Goal: Transaction & Acquisition: Purchase product/service

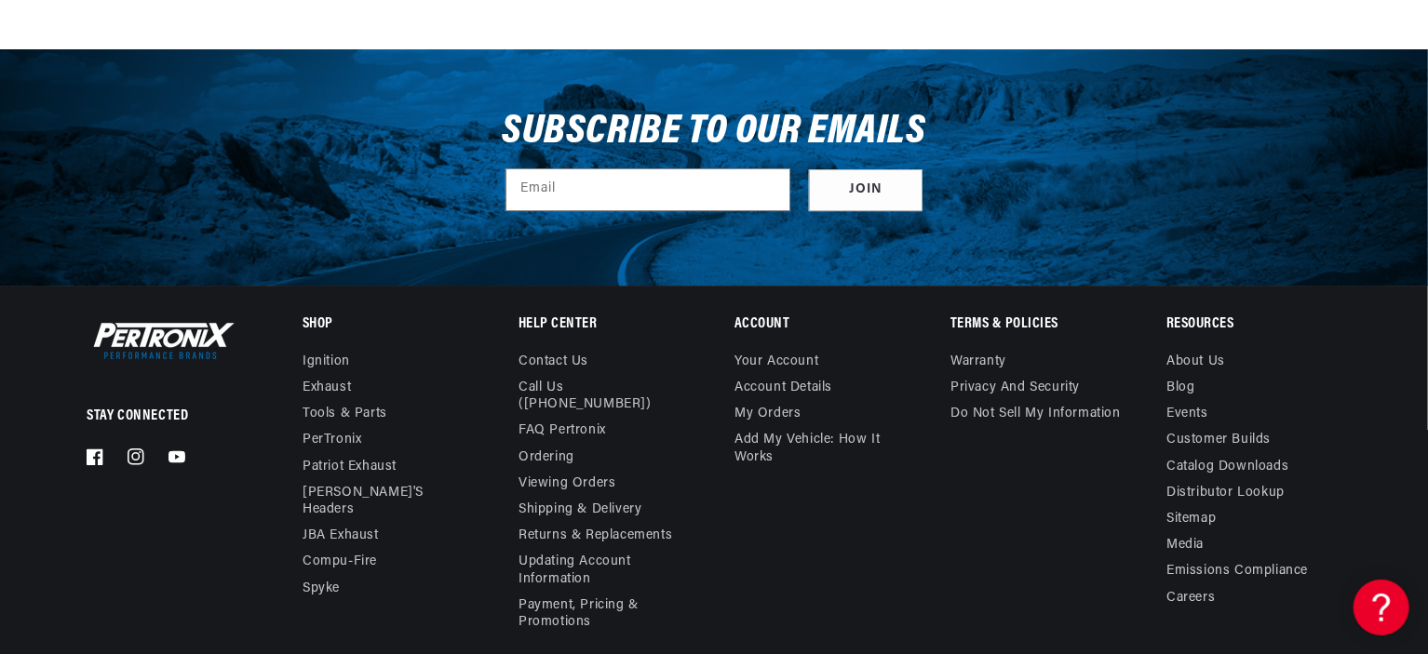
scroll to position [6669, 0]
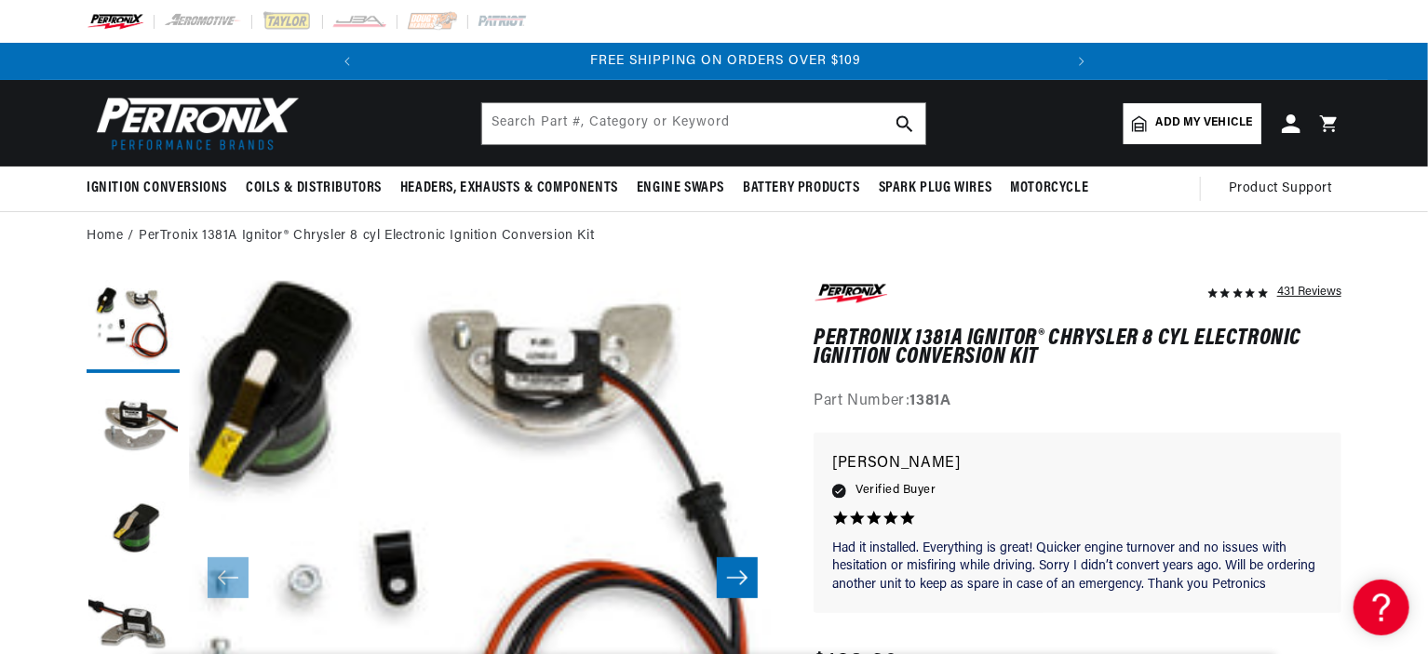
scroll to position [0, 694]
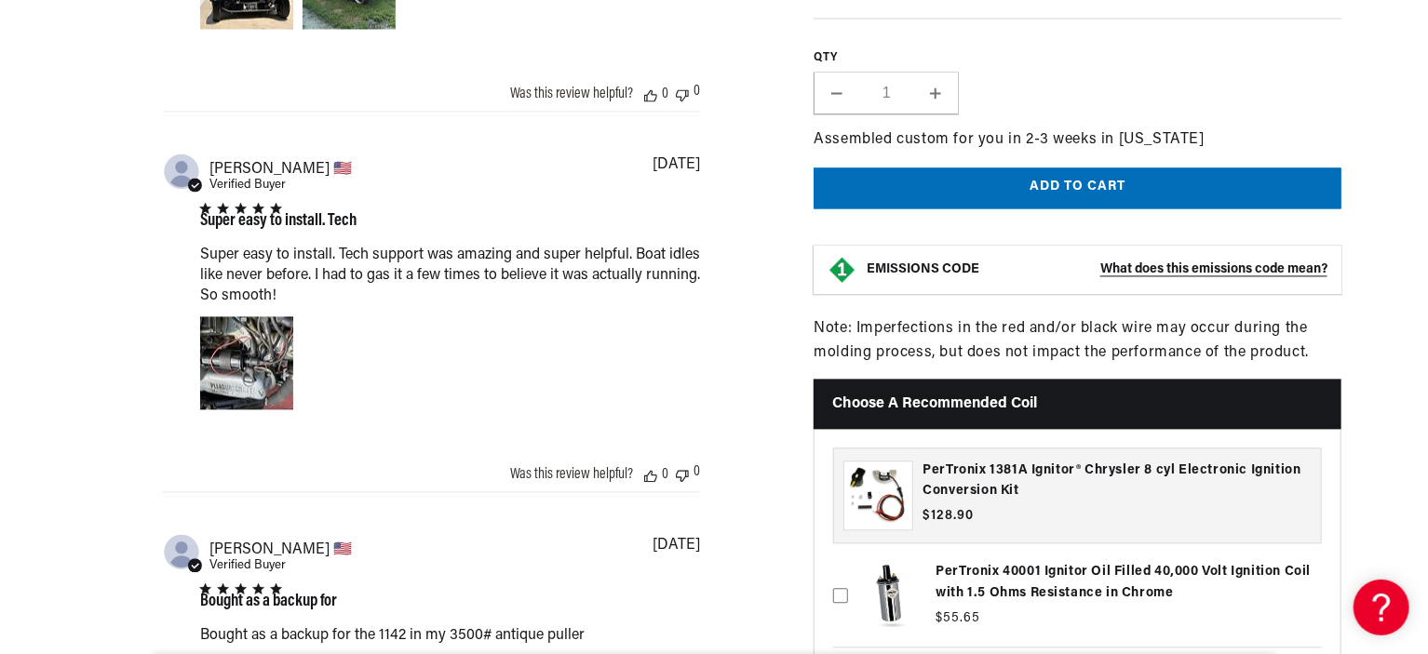
scroll to position [0, 694]
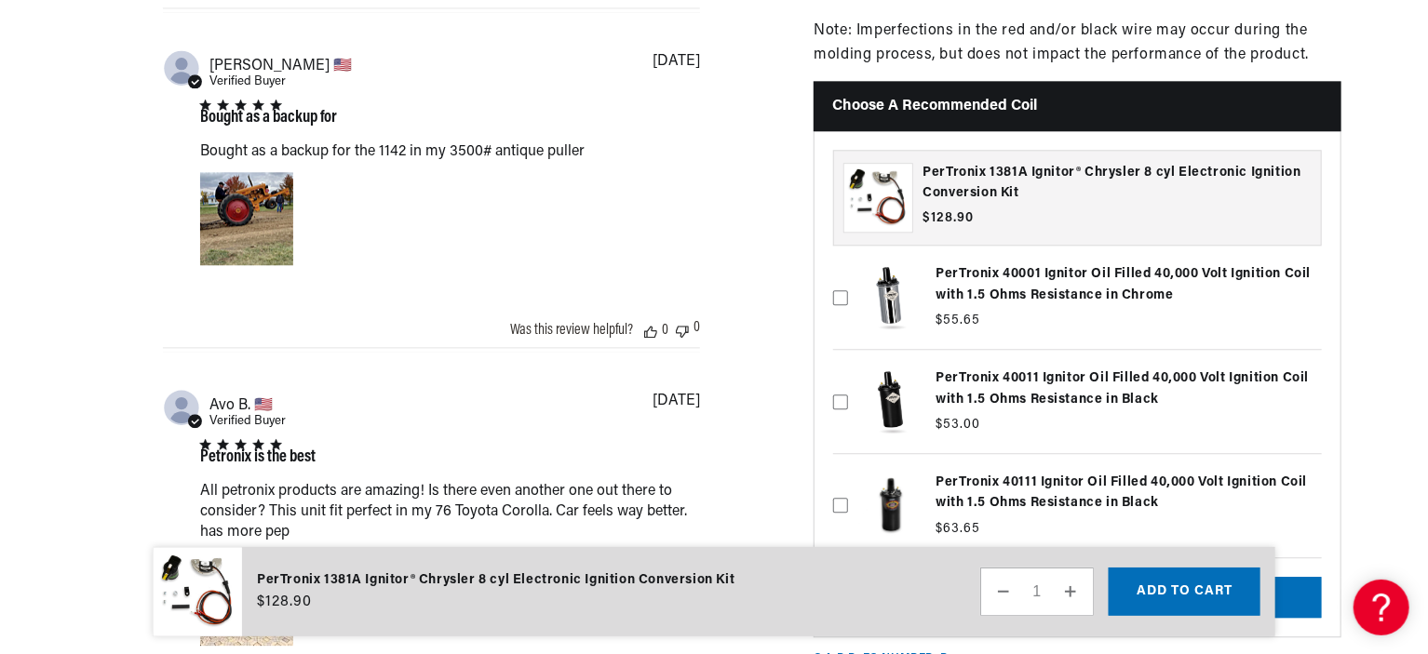
scroll to position [0, 0]
click at [1024, 162] on h3 "PerTronix 1381A Ignitor® Chrysler 8 cyl Electronic Ignition Conversion Kit" at bounding box center [1116, 183] width 389 height 42
click at [885, 165] on div "PerTronix 1381A Ignitor® Chrysler 8 cyl Electronic Ignition Conversion Kit" at bounding box center [878, 198] width 68 height 68
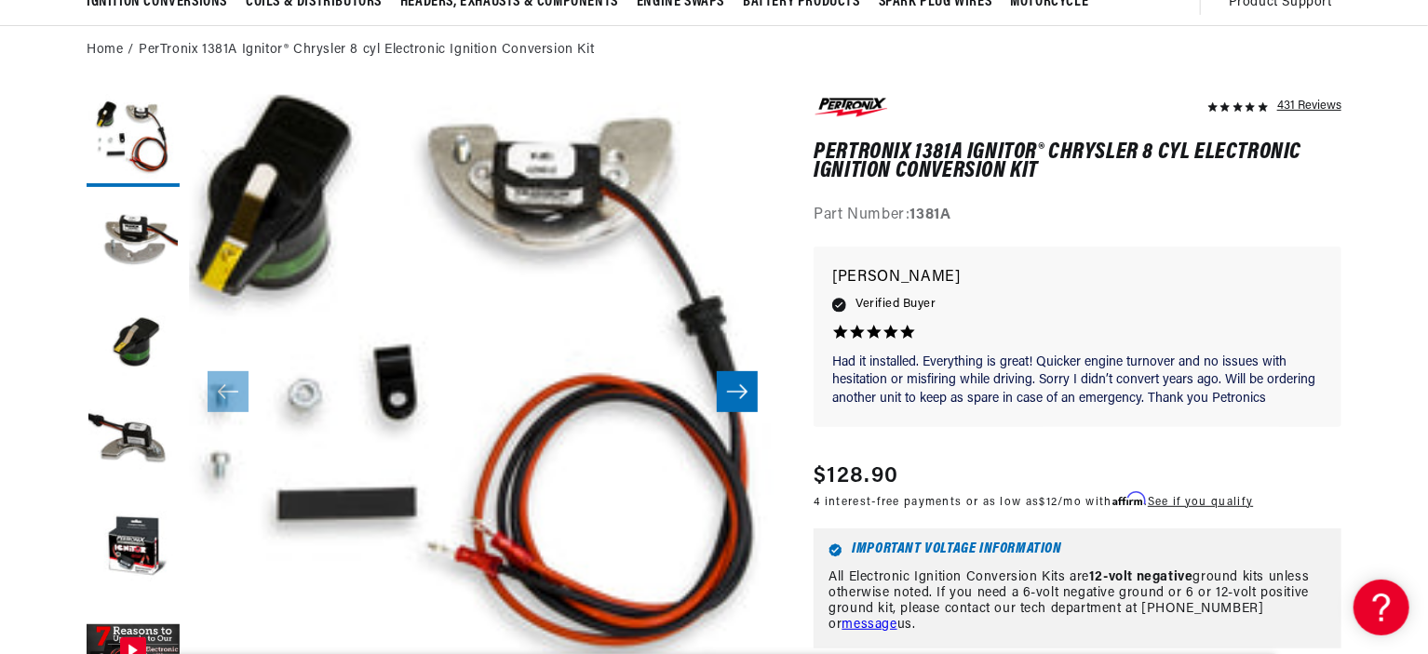
scroll to position [0, 694]
click at [748, 392] on icon "Slide right" at bounding box center [737, 392] width 22 height 19
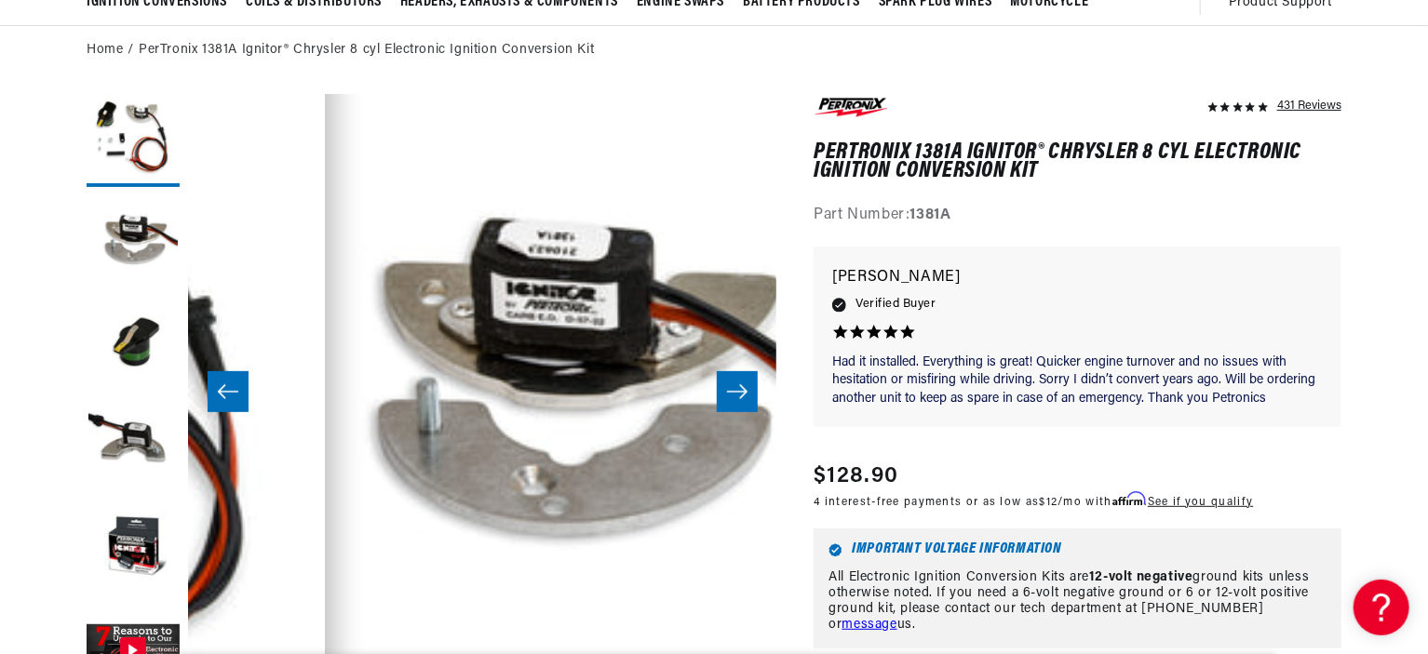
scroll to position [0, 587]
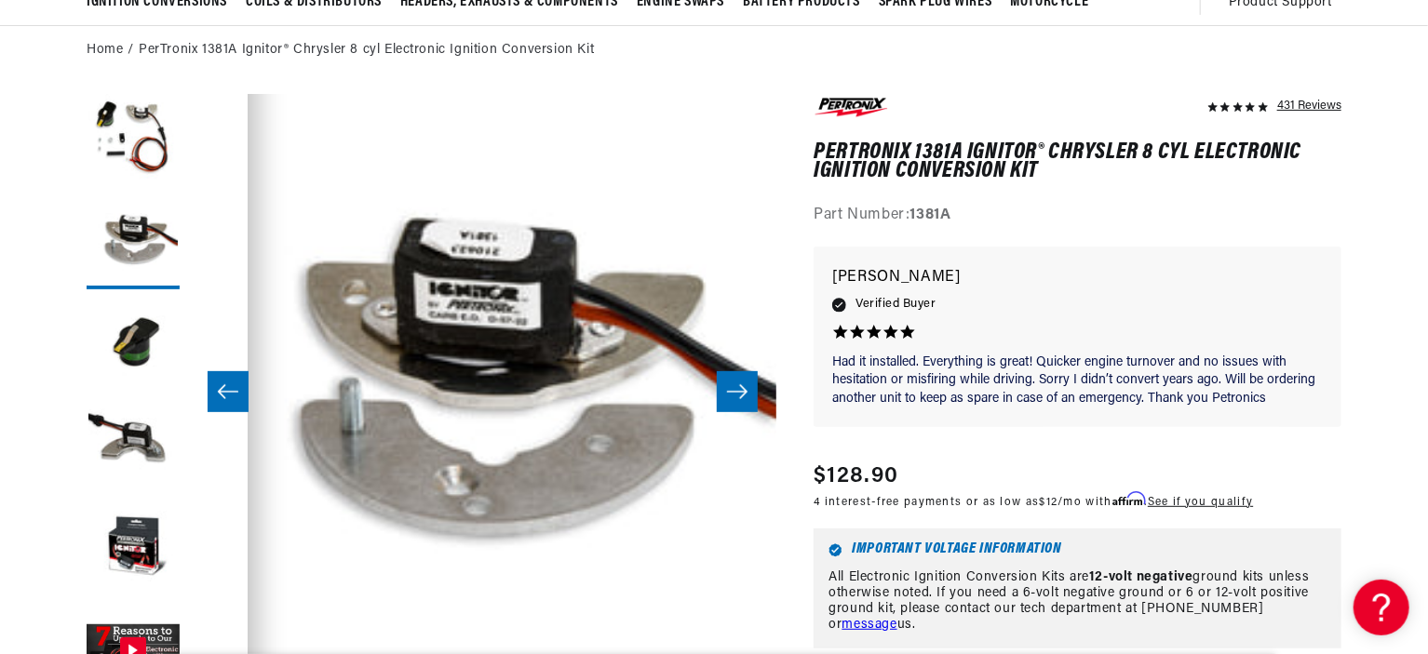
click at [748, 392] on icon "Slide right" at bounding box center [737, 392] width 22 height 19
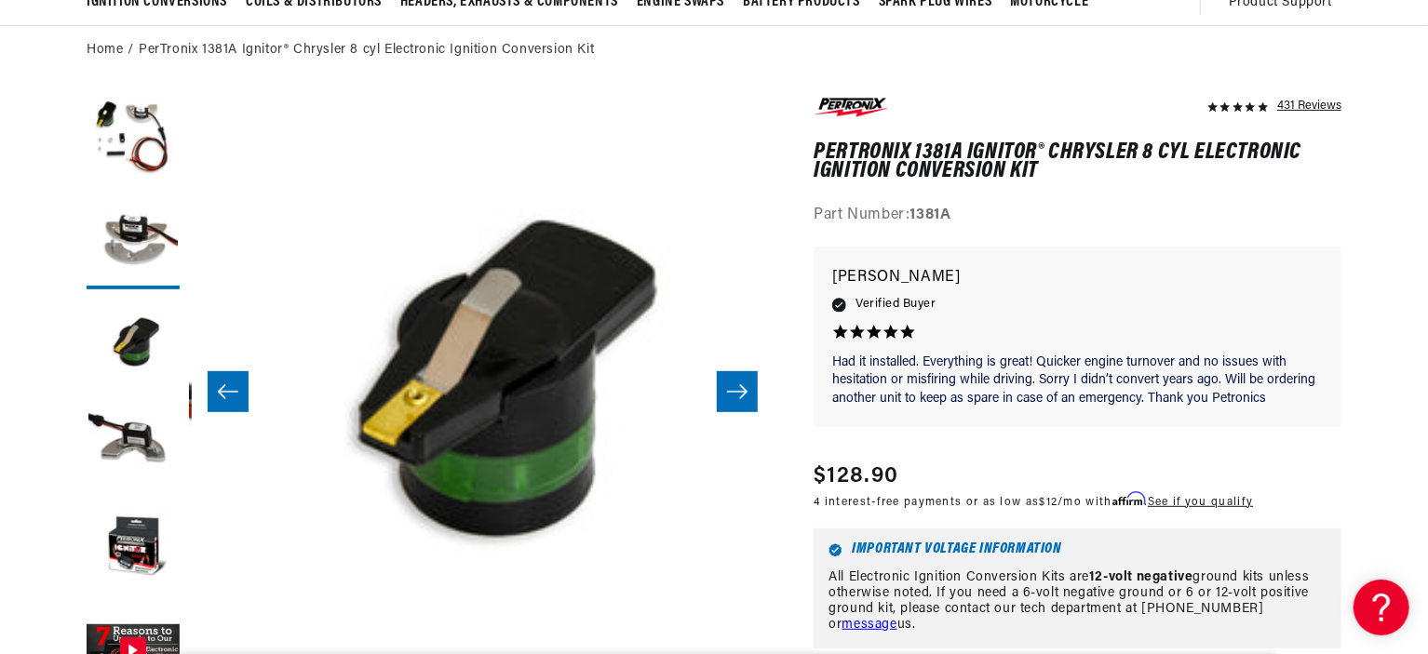
scroll to position [0, 0]
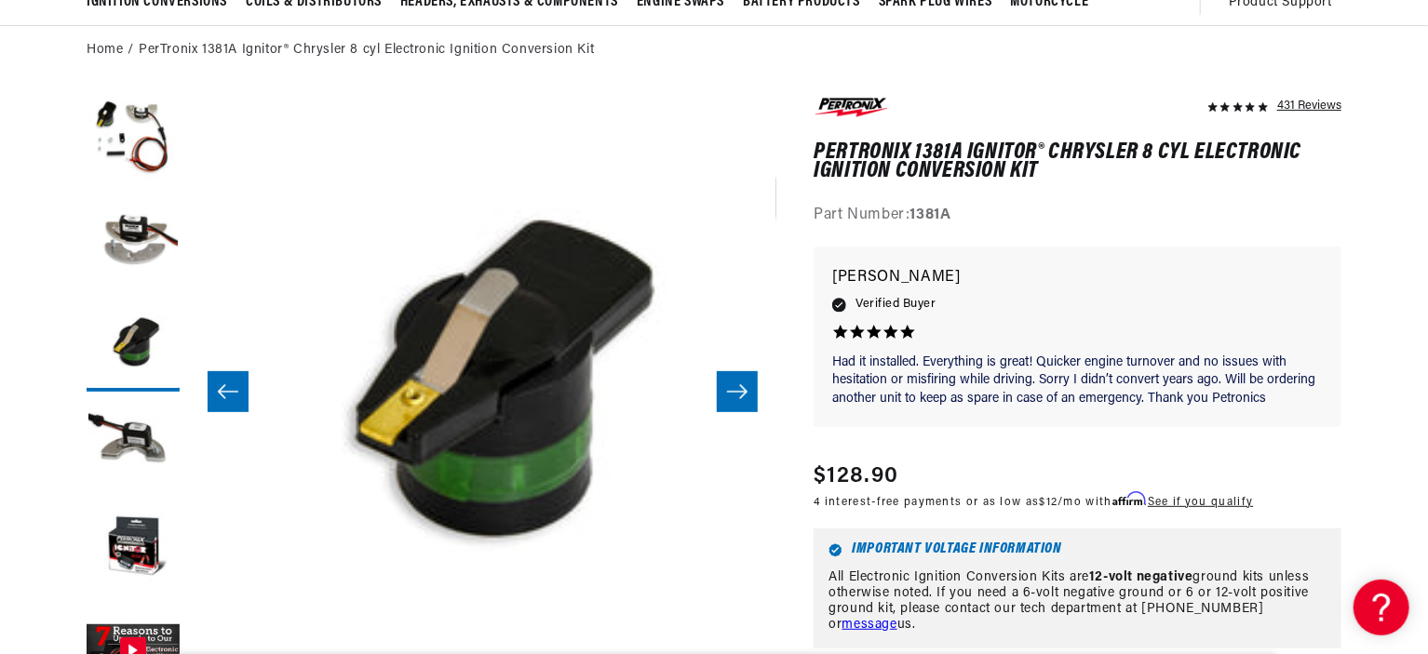
click at [748, 392] on icon "Slide right" at bounding box center [737, 392] width 22 height 19
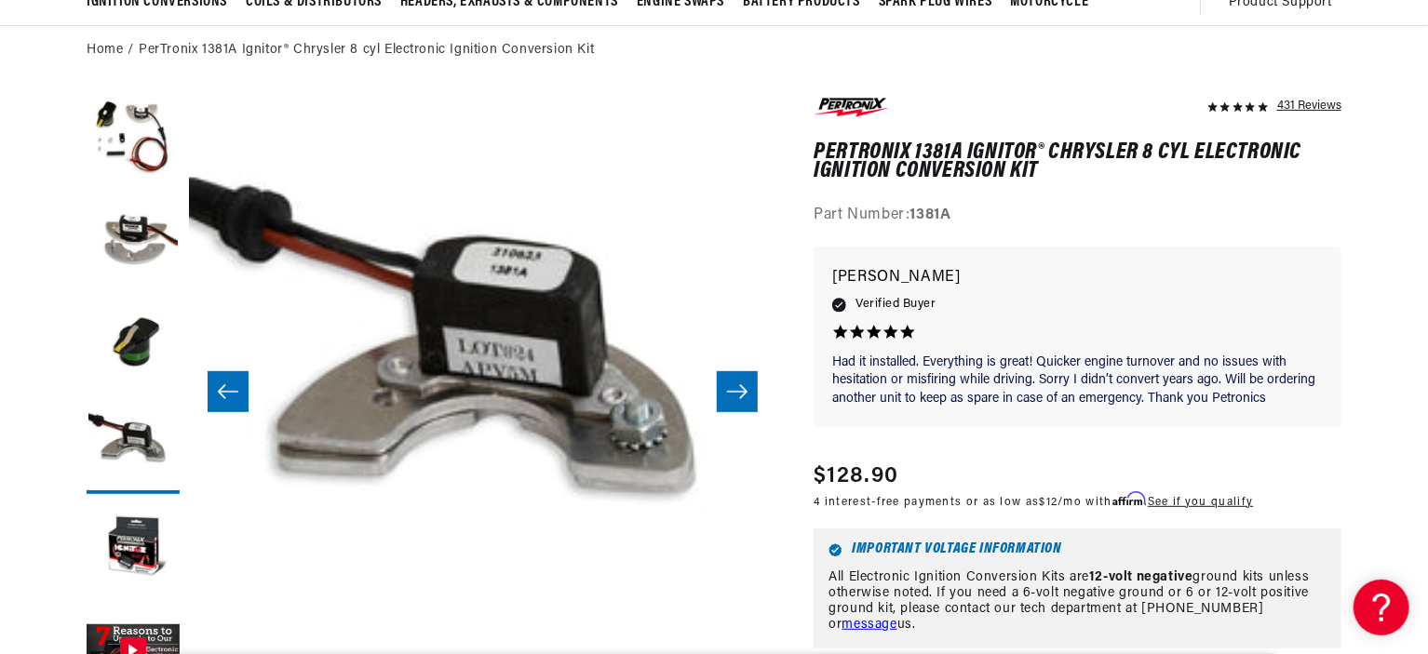
click at [748, 392] on icon "Slide right" at bounding box center [737, 392] width 22 height 19
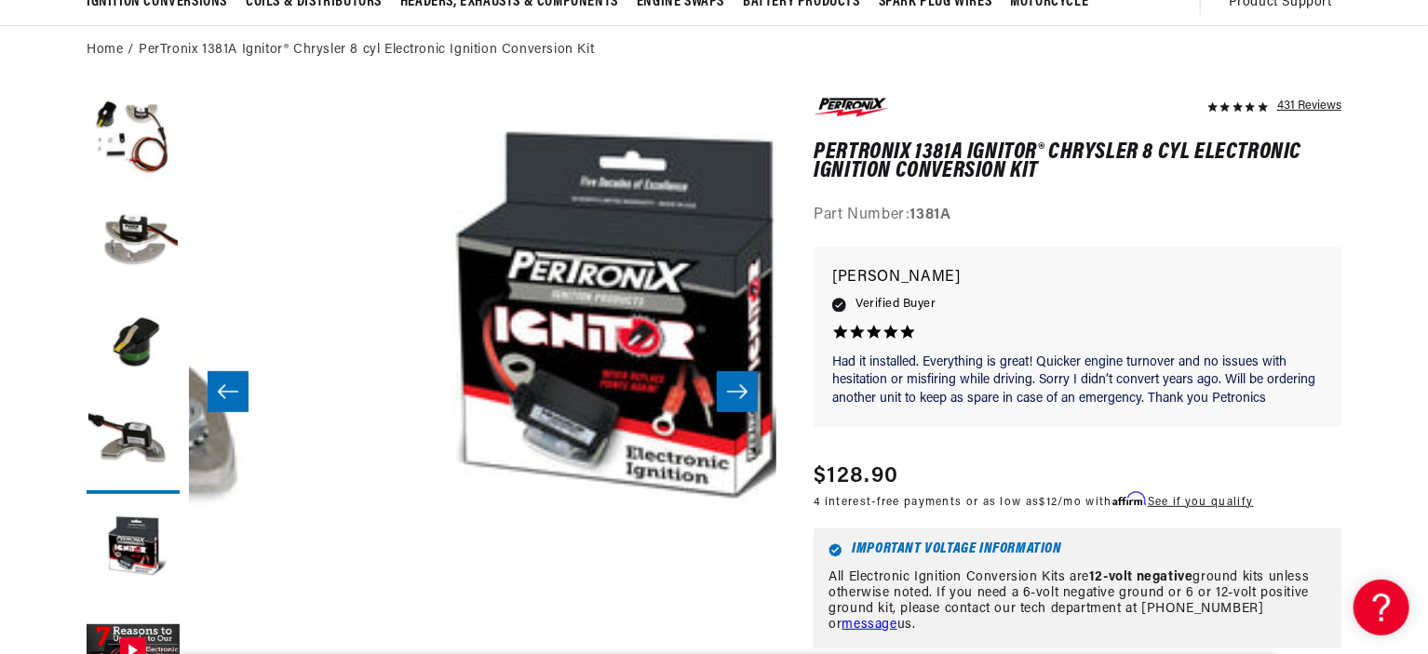
scroll to position [0, 2350]
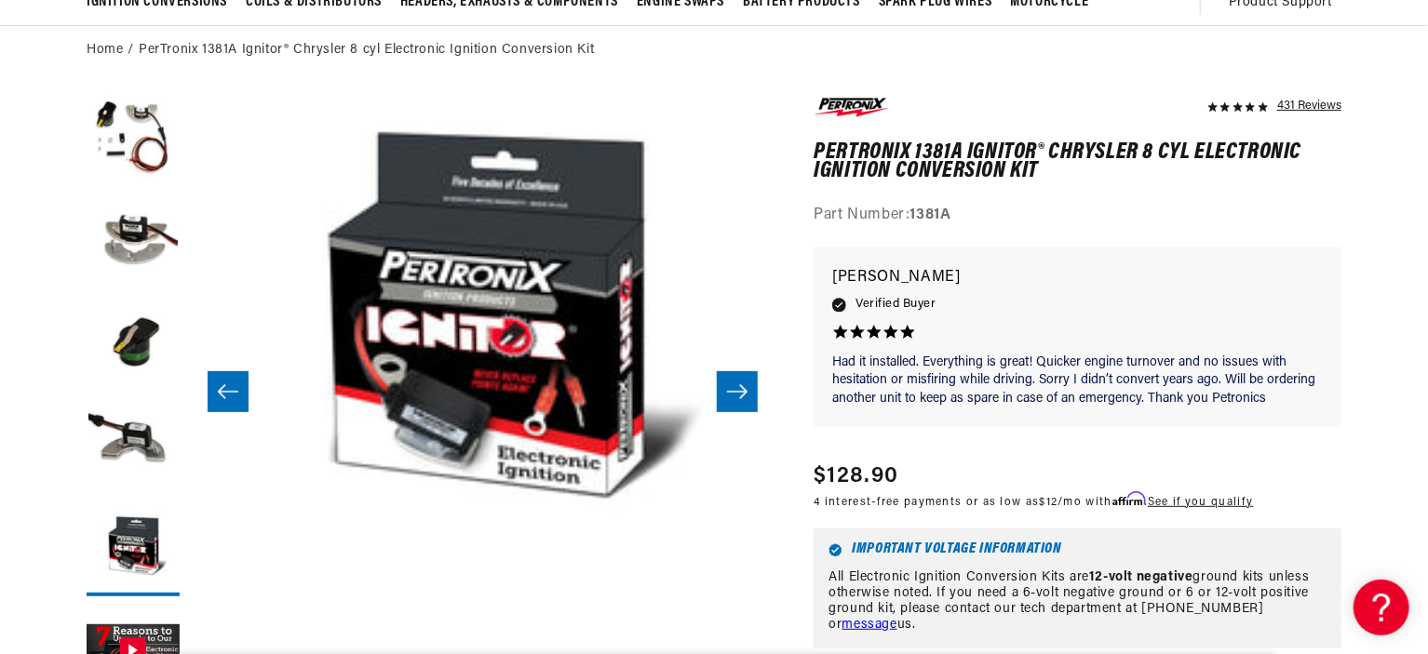
click at [748, 392] on icon "Slide right" at bounding box center [737, 392] width 22 height 19
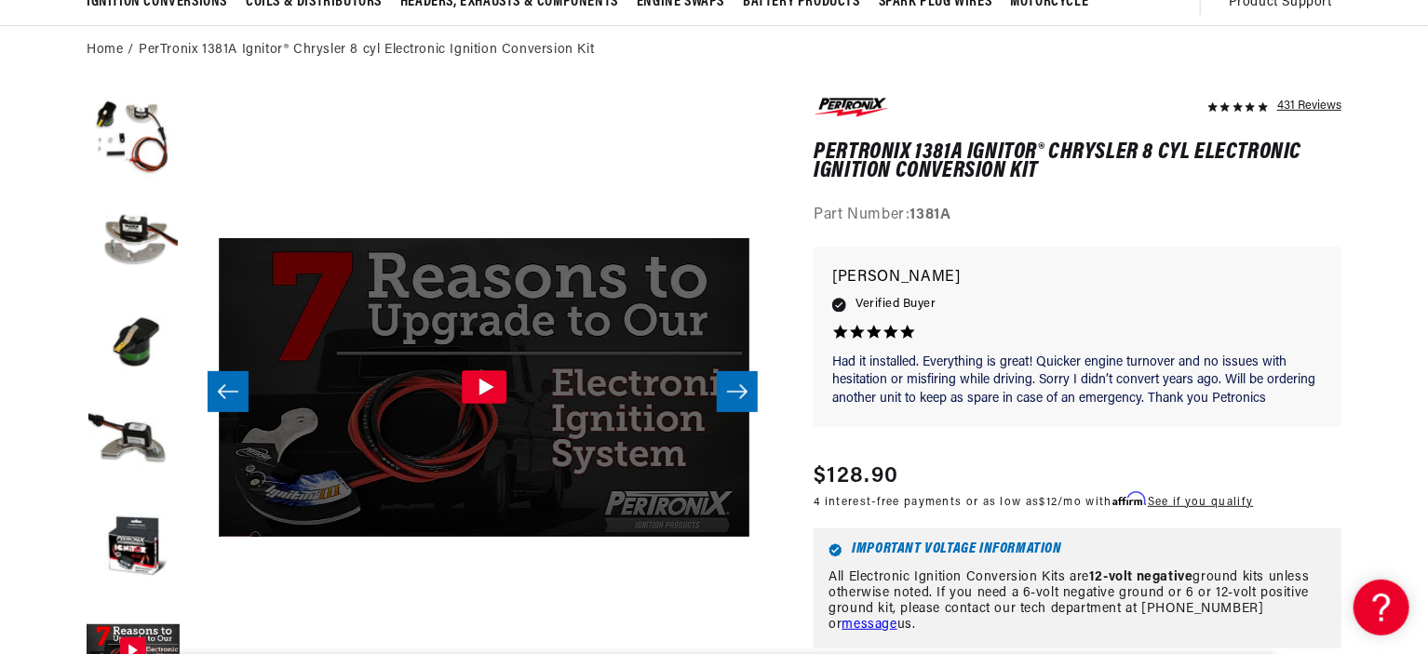
scroll to position [0, 0]
